Goal: Navigation & Orientation: Find specific page/section

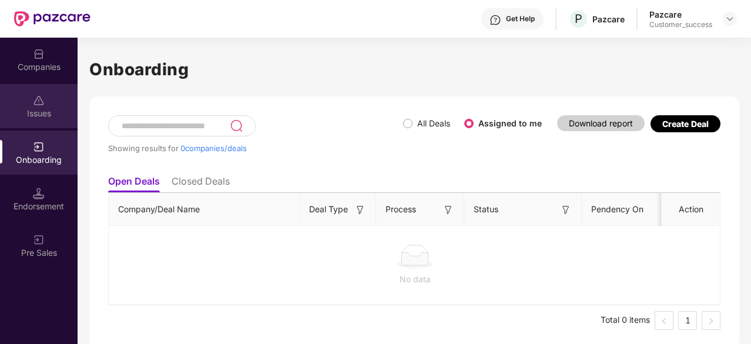
click at [45, 109] on div "Issues" at bounding box center [39, 114] width 78 height 12
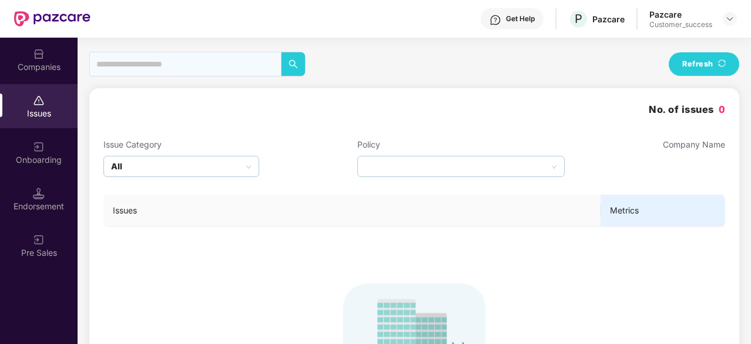
click at [61, 195] on div "Endorsement" at bounding box center [39, 199] width 78 height 44
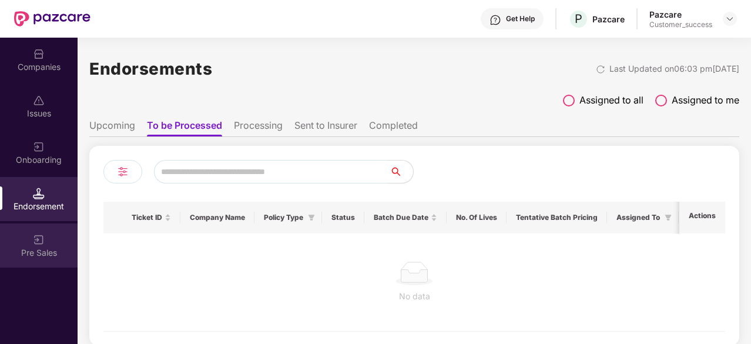
click at [57, 240] on div "Pre Sales" at bounding box center [39, 245] width 78 height 44
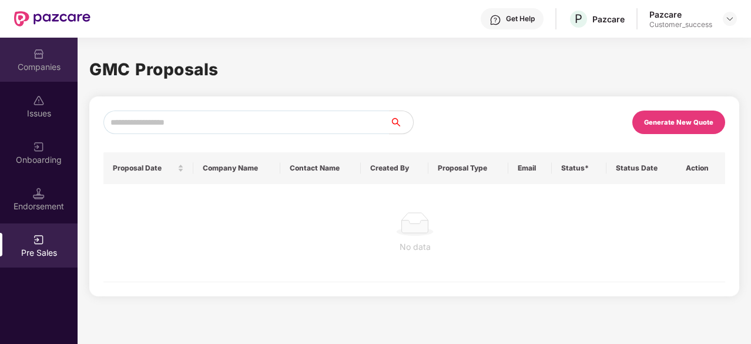
click at [35, 75] on div "Companies" at bounding box center [39, 60] width 78 height 44
